Goal: Complete application form

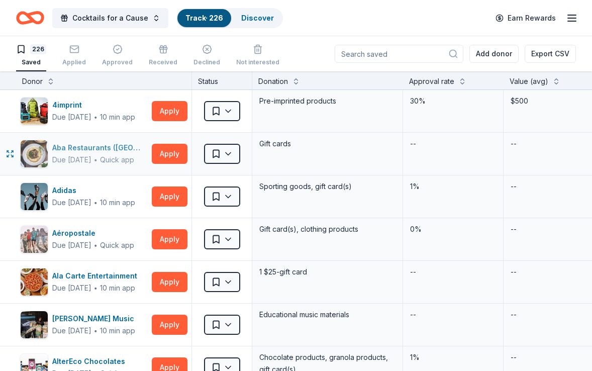
click at [174, 108] on button "Apply" at bounding box center [170, 111] width 36 height 20
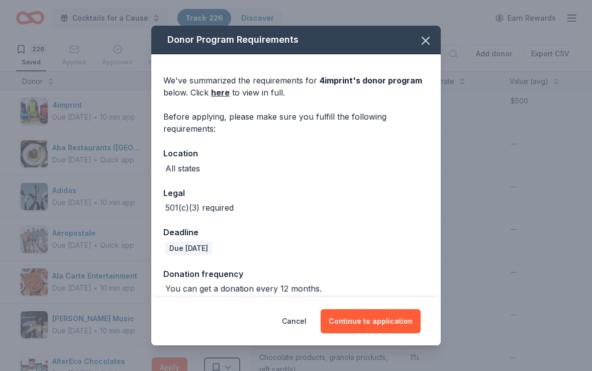
click at [312, 312] on div "Cancel Continue to application" at bounding box center [295, 321] width 249 height 24
click at [303, 321] on button "Cancel" at bounding box center [294, 321] width 25 height 24
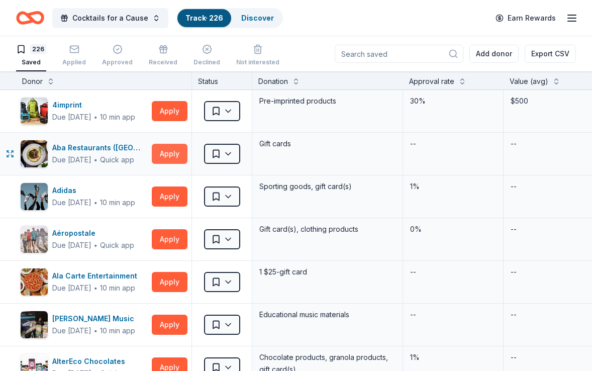
click at [172, 156] on button "Apply" at bounding box center [170, 154] width 36 height 20
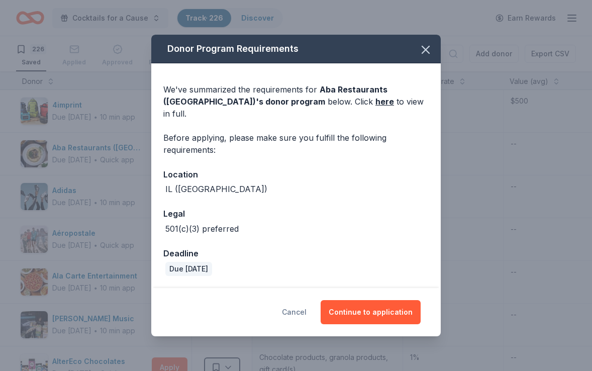
click at [296, 307] on button "Cancel" at bounding box center [294, 312] width 25 height 24
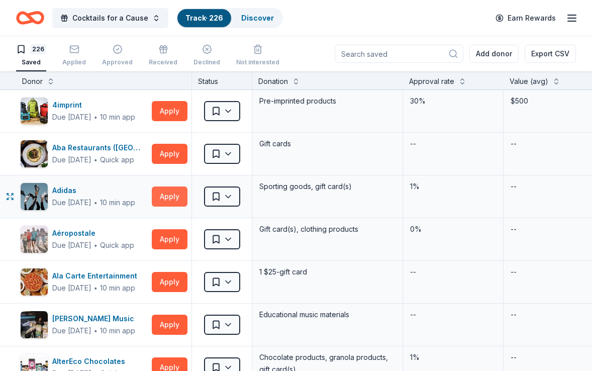
click at [168, 196] on button "Apply" at bounding box center [170, 197] width 36 height 20
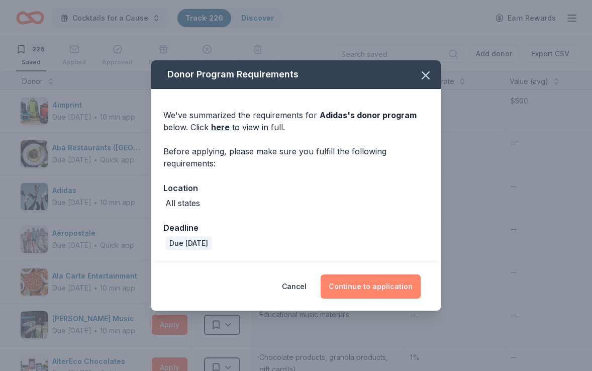
click at [352, 287] on button "Continue to application" at bounding box center [371, 287] width 100 height 24
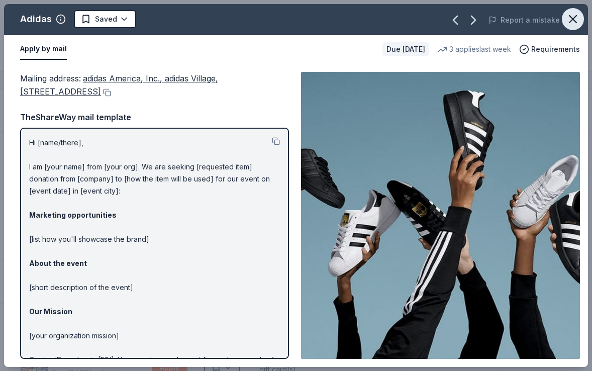
click at [571, 20] on icon "button" at bounding box center [573, 19] width 14 height 14
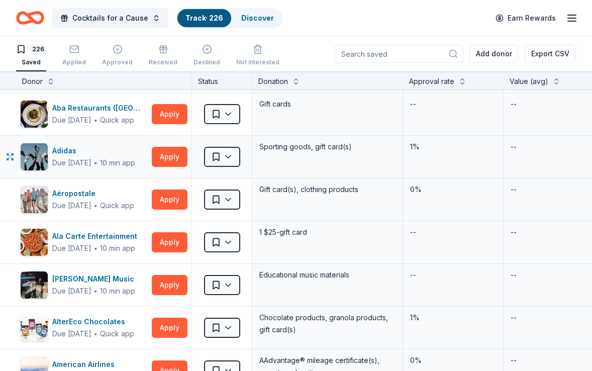
scroll to position [41, 0]
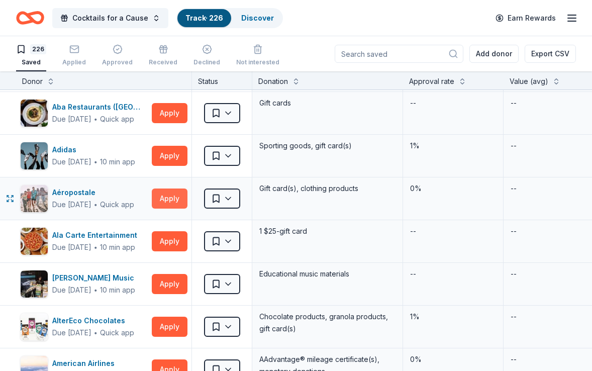
click at [163, 195] on button "Apply" at bounding box center [170, 199] width 36 height 20
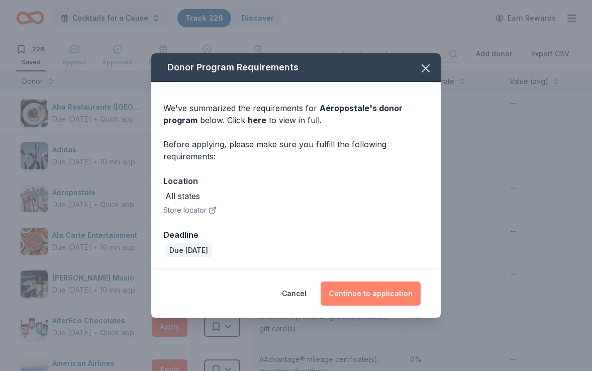
click at [356, 293] on button "Continue to application" at bounding box center [371, 294] width 100 height 24
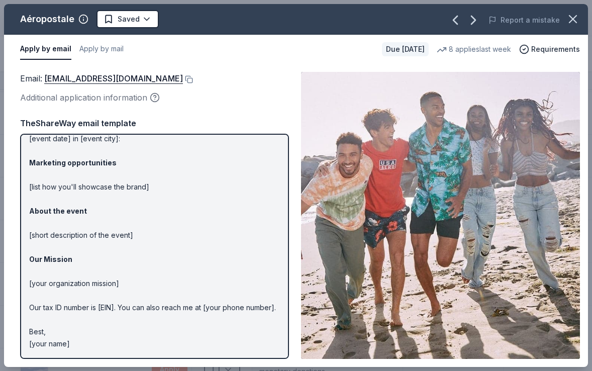
scroll to position [58, 0]
click at [570, 20] on icon "button" at bounding box center [573, 19] width 14 height 14
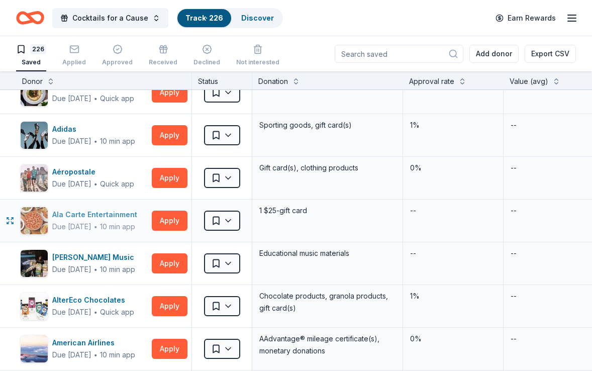
scroll to position [71, 0]
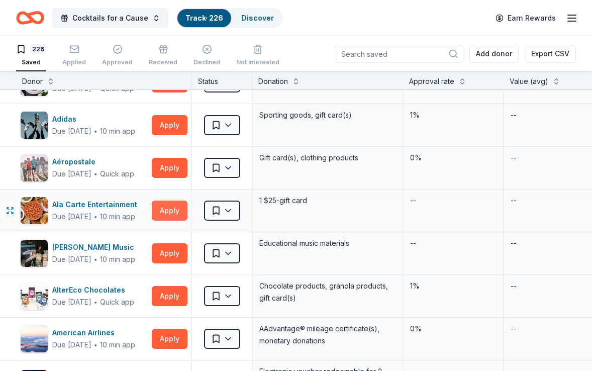
click at [169, 210] on button "Apply" at bounding box center [170, 211] width 36 height 20
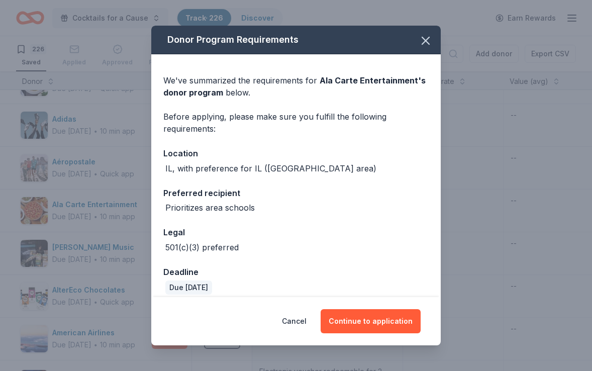
scroll to position [0, 0]
click at [424, 40] on icon "button" at bounding box center [426, 41] width 14 height 14
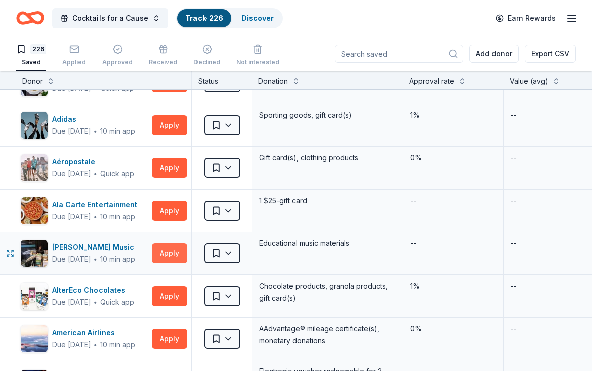
click at [167, 249] on button "Apply" at bounding box center [170, 253] width 36 height 20
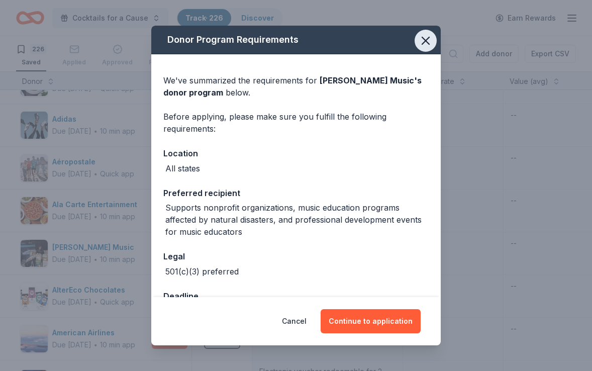
click at [423, 37] on icon "button" at bounding box center [425, 40] width 7 height 7
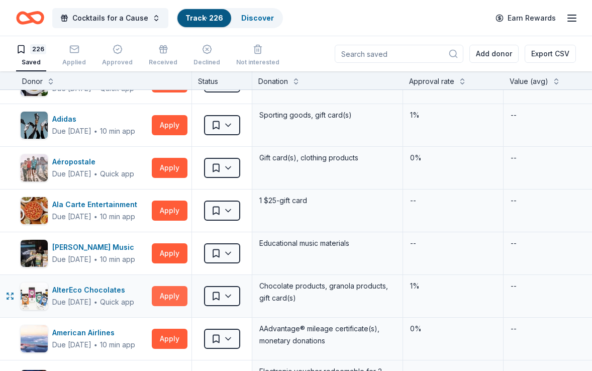
click at [164, 292] on button "Apply" at bounding box center [170, 296] width 36 height 20
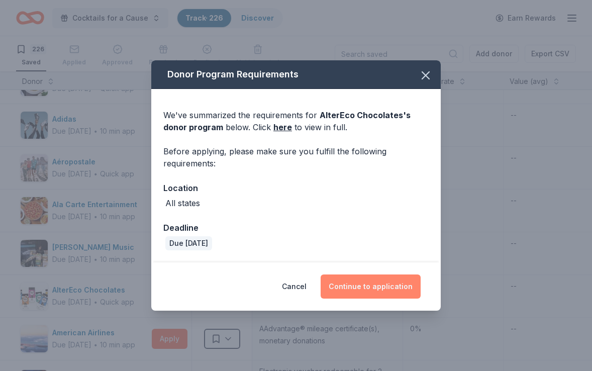
click at [356, 282] on button "Continue to application" at bounding box center [371, 287] width 100 height 24
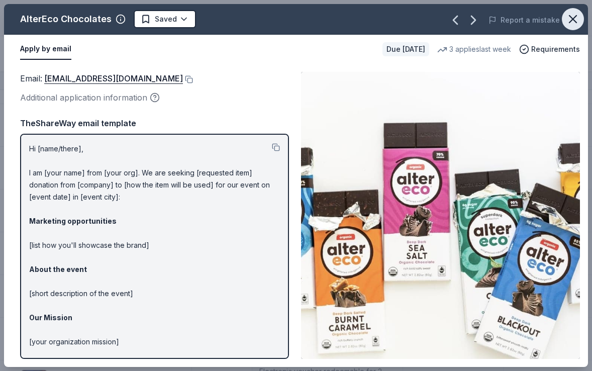
click at [573, 25] on icon "button" at bounding box center [573, 19] width 14 height 14
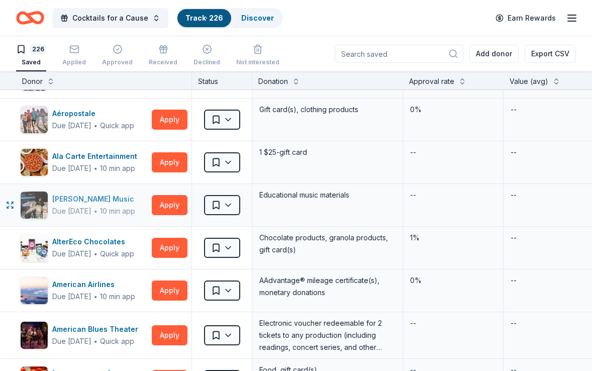
scroll to position [120, 0]
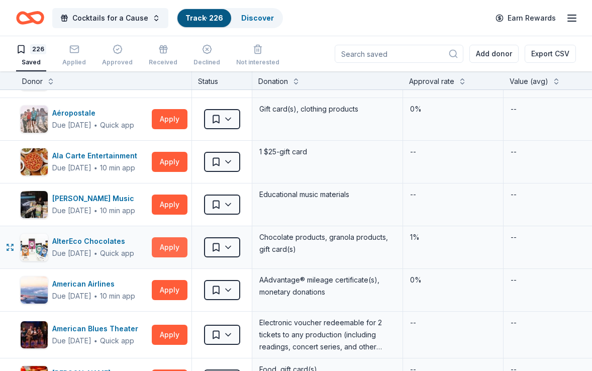
click at [167, 245] on button "Apply" at bounding box center [170, 247] width 36 height 20
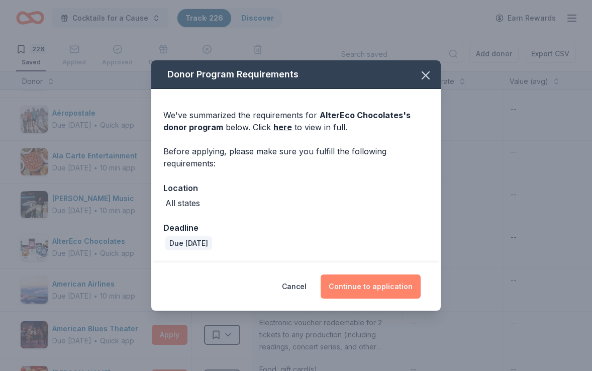
click at [343, 284] on button "Continue to application" at bounding box center [371, 287] width 100 height 24
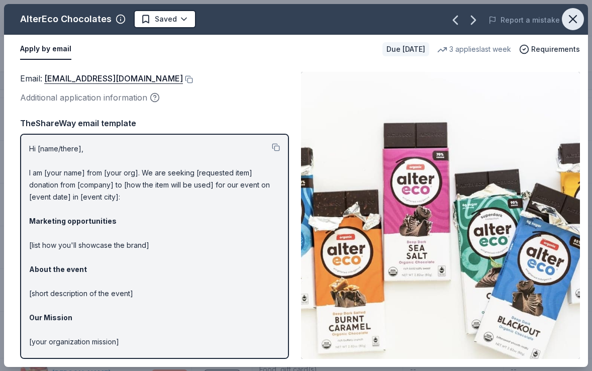
click at [574, 18] on icon "button" at bounding box center [573, 19] width 7 height 7
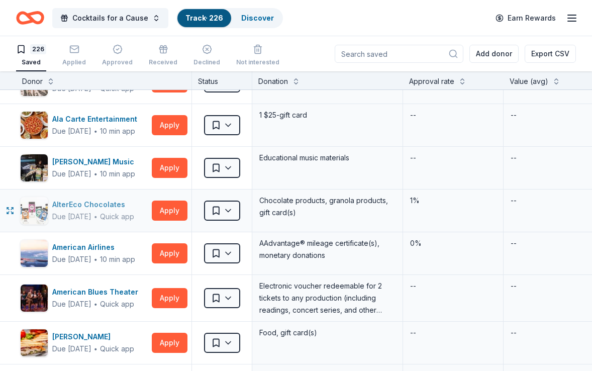
scroll to position [171, 0]
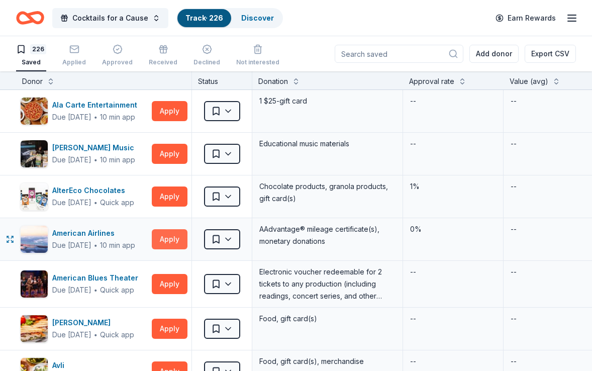
click at [167, 238] on button "Apply" at bounding box center [170, 239] width 36 height 20
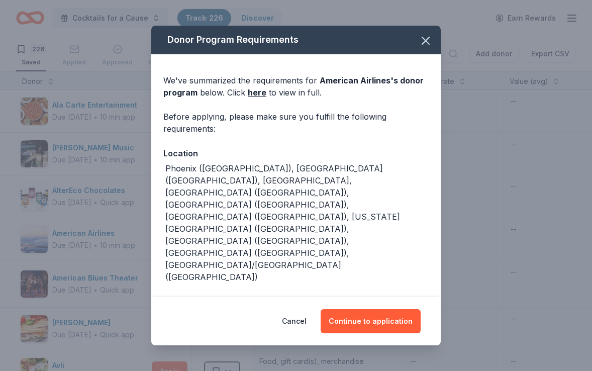
scroll to position [0, 0]
click at [426, 43] on icon "button" at bounding box center [426, 41] width 14 height 14
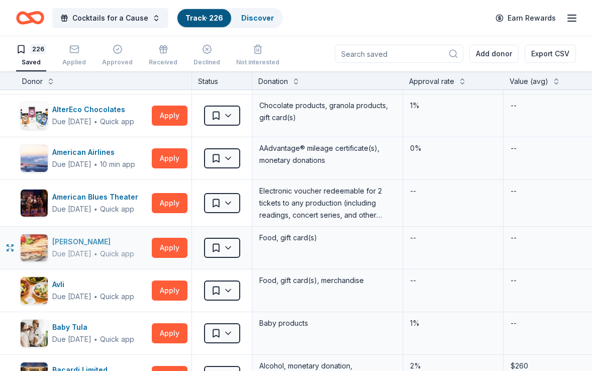
scroll to position [263, 0]
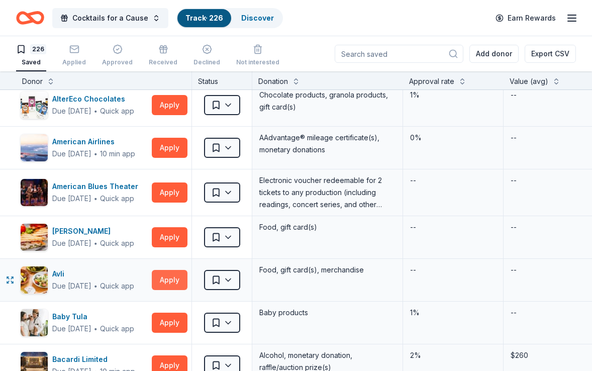
click at [164, 283] on button "Apply" at bounding box center [170, 280] width 36 height 20
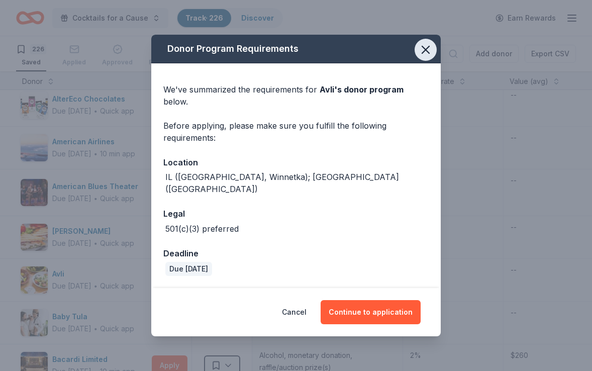
click at [422, 57] on icon "button" at bounding box center [426, 50] width 14 height 14
